Goal: Contribute content

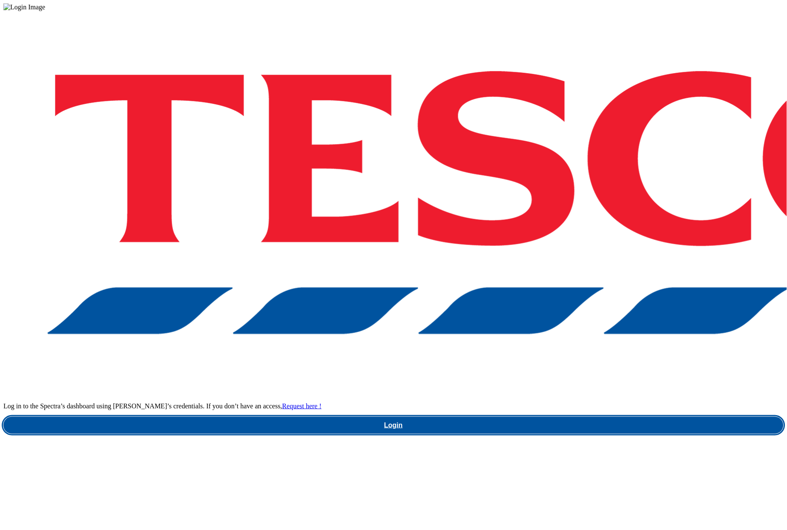
click at [577, 417] on link "Login" at bounding box center [393, 425] width 780 height 17
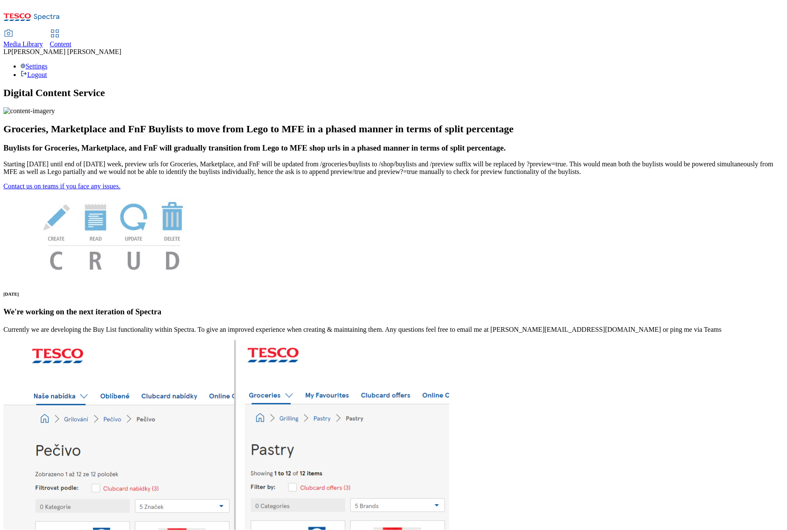
click at [43, 40] on span "Media Library" at bounding box center [23, 43] width 40 height 7
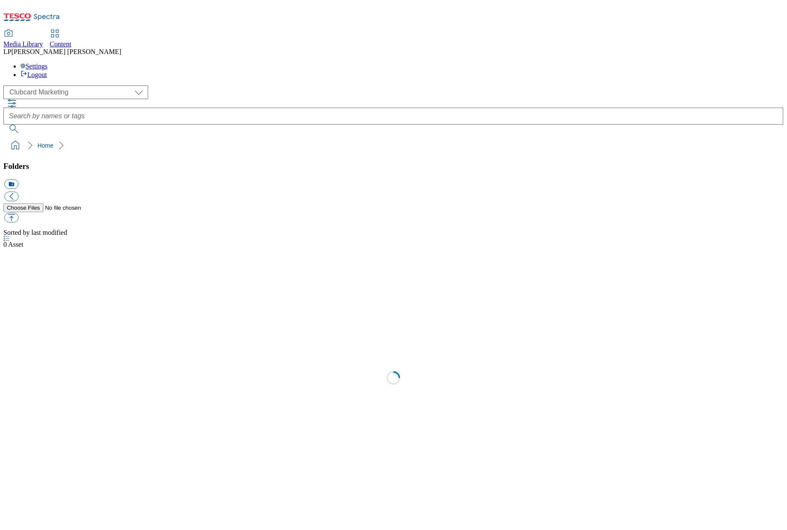
scroll to position [0, 0]
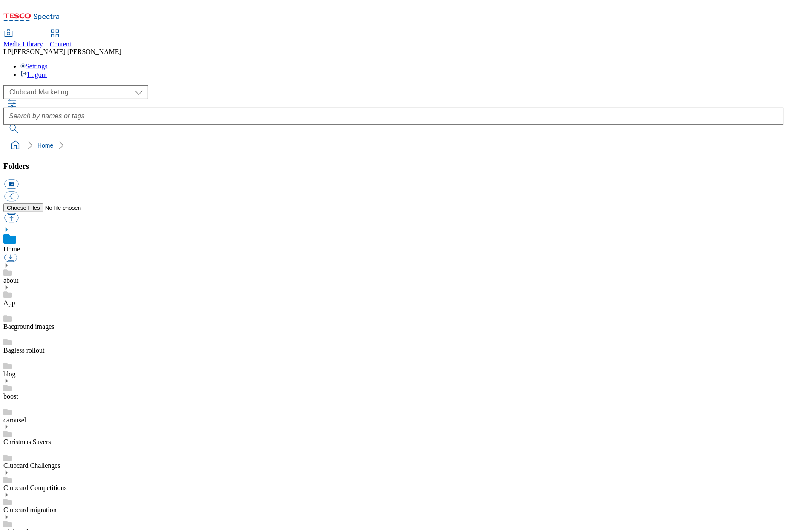
click at [72, 40] on span "Content" at bounding box center [61, 43] width 22 height 7
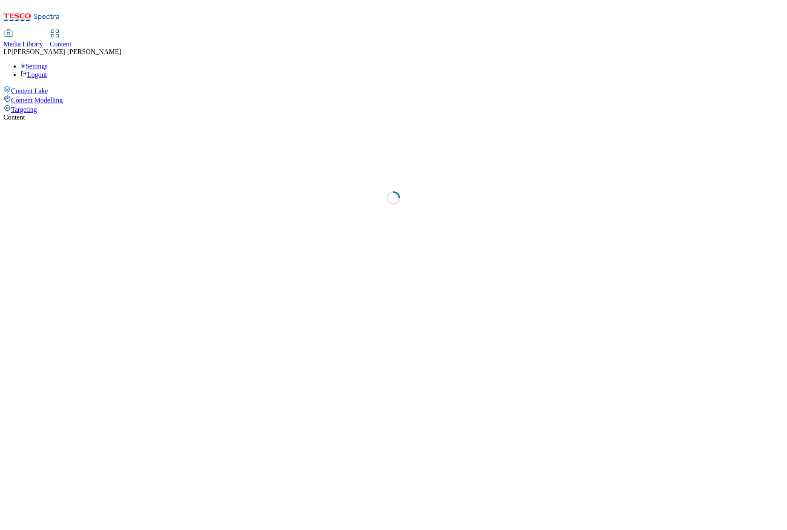
select select "phones-[GEOGRAPHIC_DATA]"
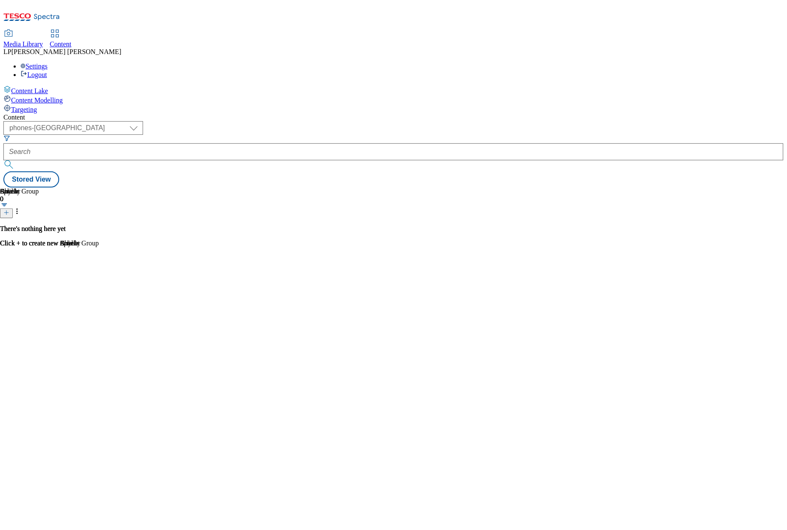
click at [43, 40] on span "Media Library" at bounding box center [23, 43] width 40 height 7
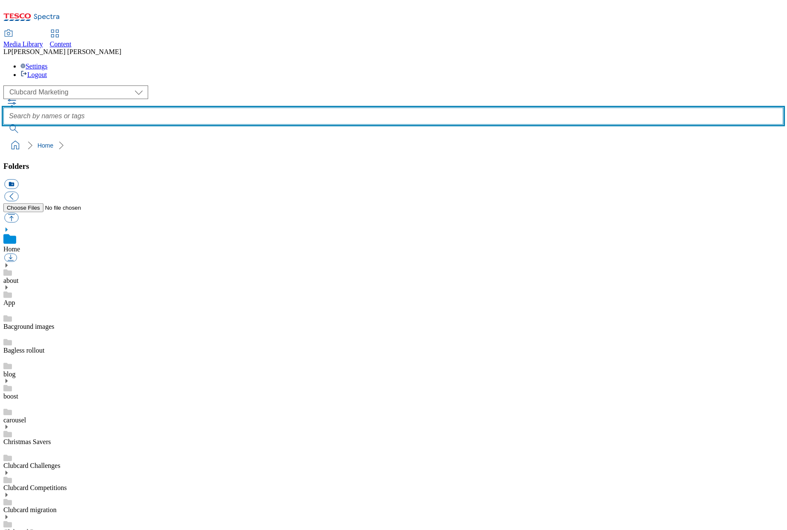
click at [291, 108] on input "text" at bounding box center [393, 116] width 780 height 17
type input "apm"
click at [3, 125] on button "submit" at bounding box center [14, 129] width 22 height 9
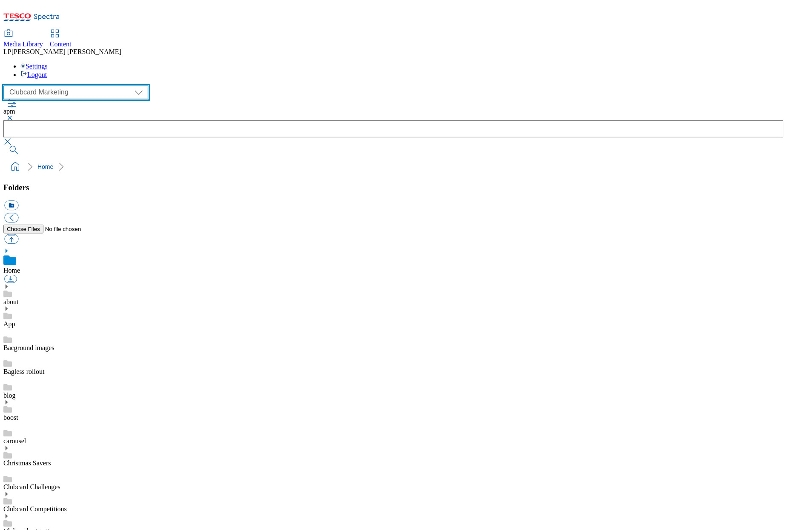
click at [61, 86] on select "Clubcard Marketing Demo Dotcom [GEOGRAPHIC_DATA] Emails GHS Marketing UK GHS Pr…" at bounding box center [75, 93] width 145 height 14
click at [6, 86] on select "Clubcard Marketing Demo Dotcom [GEOGRAPHIC_DATA] Emails GHS Marketing UK GHS Pr…" at bounding box center [75, 93] width 145 height 14
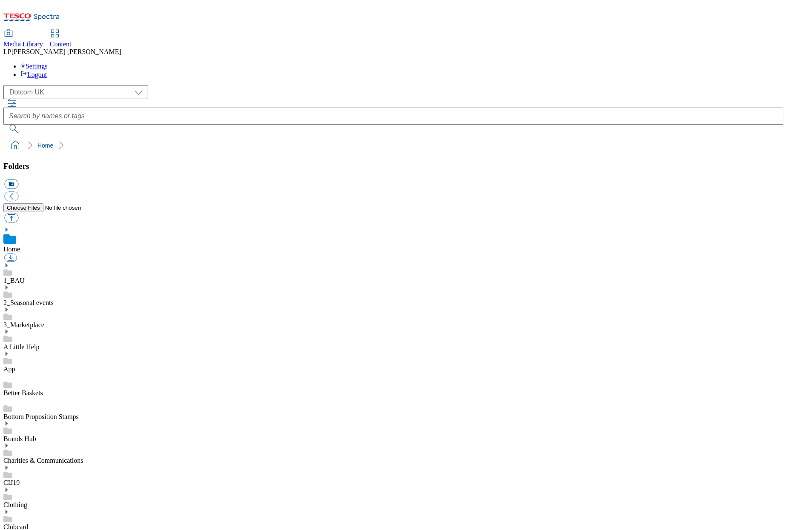
click at [9, 263] on icon at bounding box center [6, 266] width 6 height 6
click at [35, 323] on link "Home Page" at bounding box center [19, 326] width 32 height 7
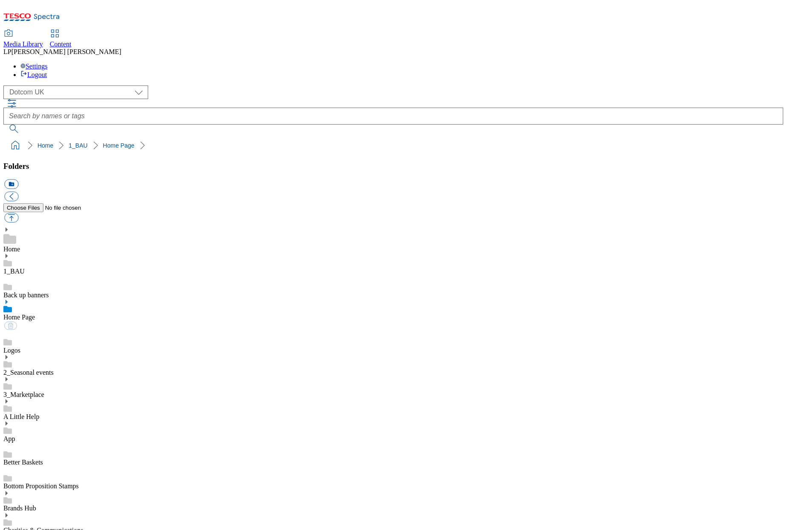
scroll to position [220, 0]
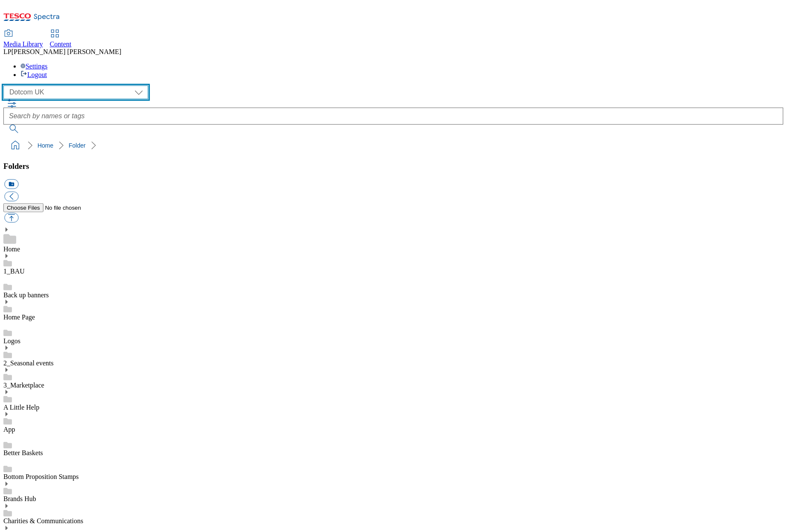
click at [72, 86] on select "Clubcard Marketing Demo Dotcom [GEOGRAPHIC_DATA] Emails GHS Marketing UK GHS Pr…" at bounding box center [75, 93] width 145 height 14
click at [6, 86] on select "Clubcard Marketing Demo Dotcom [GEOGRAPHIC_DATA] Emails GHS Marketing UK GHS Pr…" at bounding box center [75, 93] width 145 height 14
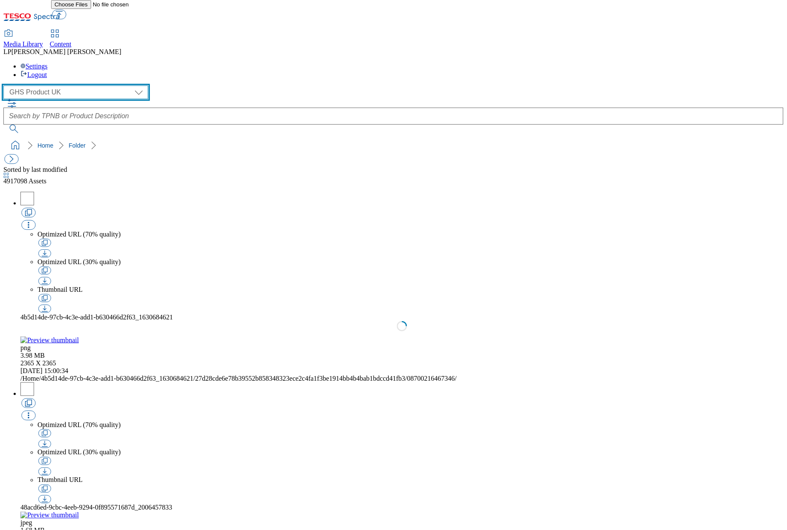
click at [69, 86] on select "Clubcard Marketing Demo Dotcom [GEOGRAPHIC_DATA] Emails GHS Marketing UK GHS Pr…" at bounding box center [75, 93] width 145 height 14
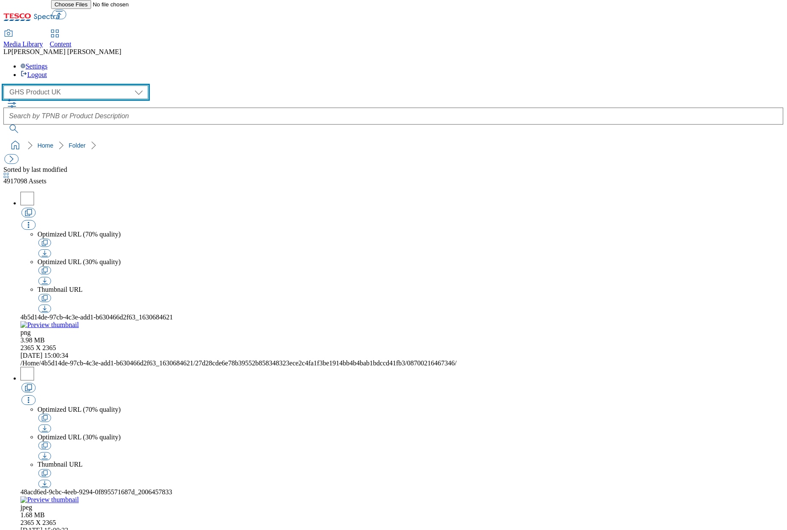
click at [6, 86] on select "Clubcard Marketing Demo Dotcom [GEOGRAPHIC_DATA] Emails GHS Marketing UK GHS Pr…" at bounding box center [75, 93] width 145 height 14
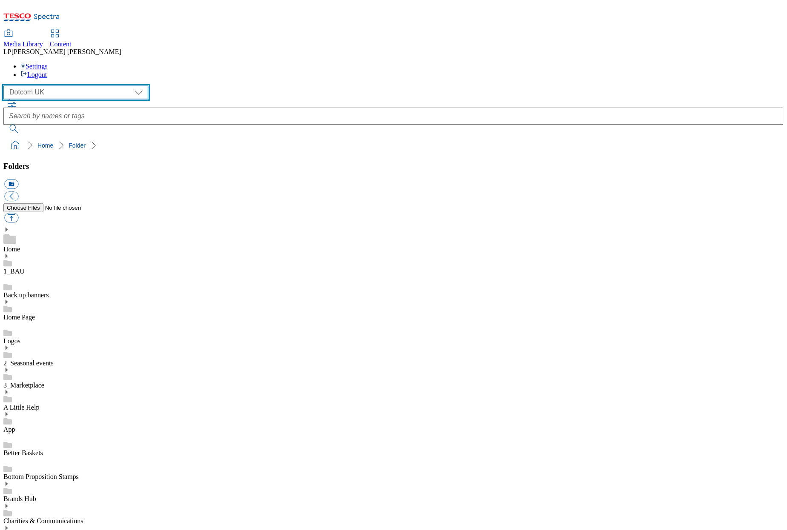
scroll to position [168, 0]
click at [62, 86] on select "Clubcard Marketing Demo Dotcom [GEOGRAPHIC_DATA] Emails GHS Marketing UK GHS Pr…" at bounding box center [75, 93] width 145 height 14
select select "flare-ghs-roi"
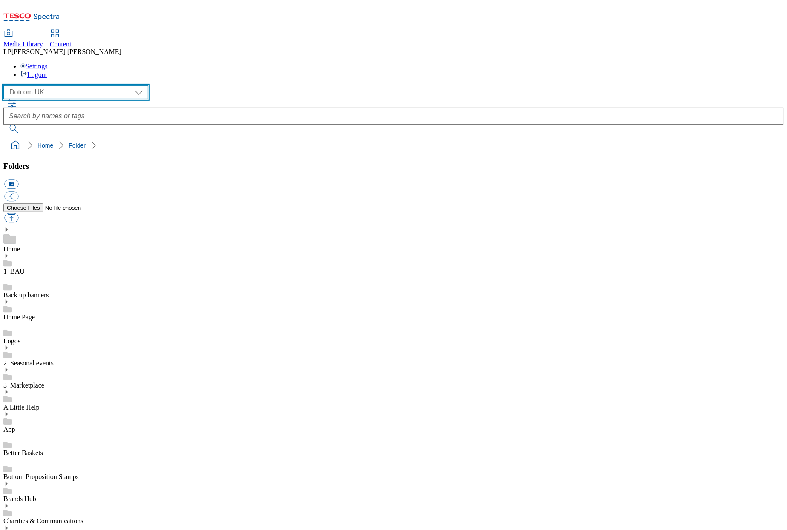
click at [6, 86] on select "Clubcard Marketing Demo Dotcom [GEOGRAPHIC_DATA] Emails GHS Marketing UK GHS Pr…" at bounding box center [75, 93] width 145 height 14
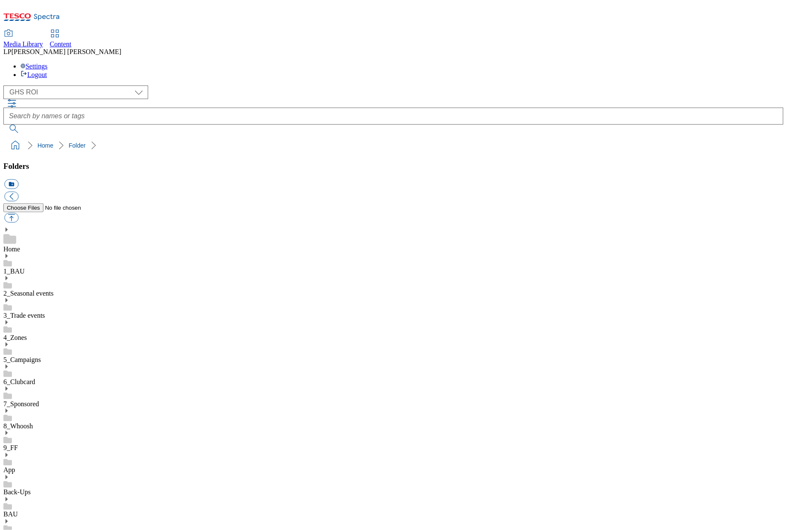
click at [9, 253] on icon at bounding box center [6, 256] width 6 height 6
click at [9, 342] on icon at bounding box center [6, 345] width 6 height 6
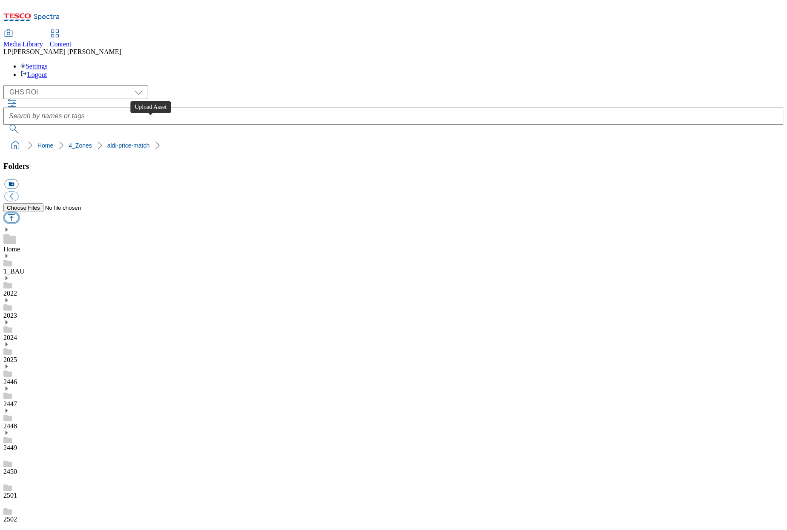
click at [18, 213] on button "button" at bounding box center [11, 218] width 14 height 10
type input "C:\fakepath\Aldi_Price_Match_03-Sep.pdf"
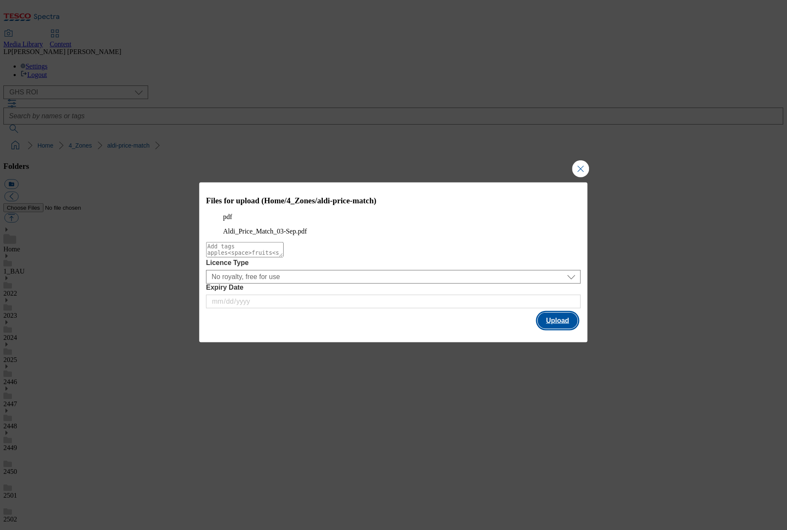
click at [556, 329] on button "Upload" at bounding box center [558, 321] width 40 height 16
